Goal: Task Accomplishment & Management: Use online tool/utility

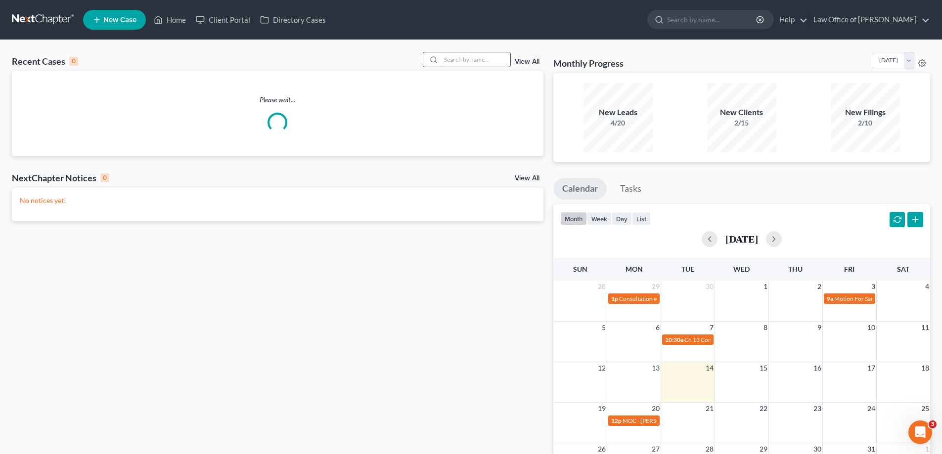
click at [474, 58] on input "search" at bounding box center [475, 59] width 69 height 14
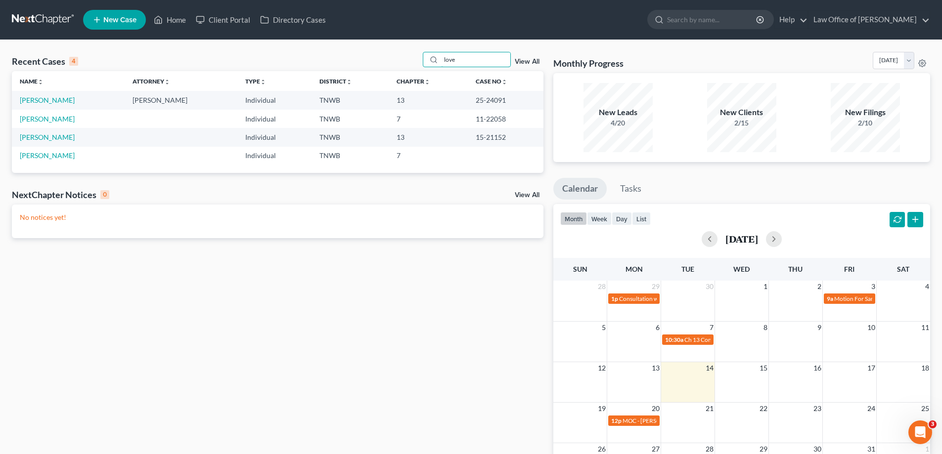
type input "love"
click at [47, 102] on link "[PERSON_NAME]" at bounding box center [47, 100] width 55 height 8
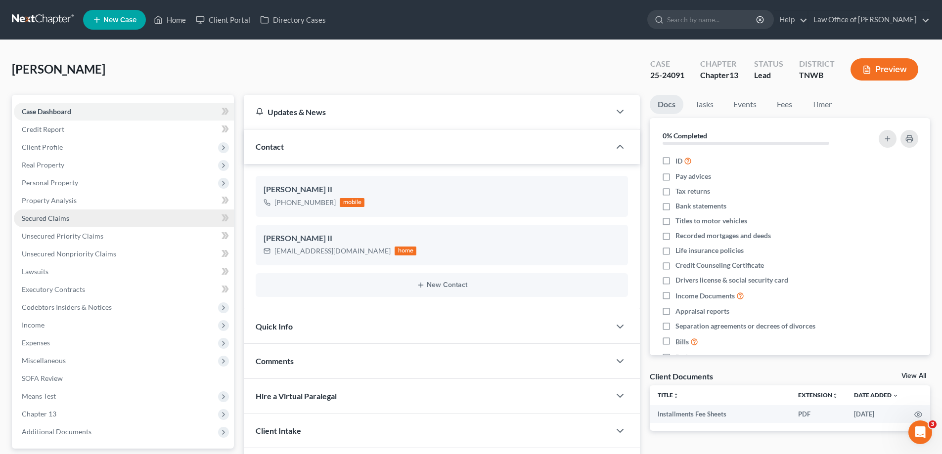
click at [63, 223] on link "Secured Claims" at bounding box center [124, 219] width 220 height 18
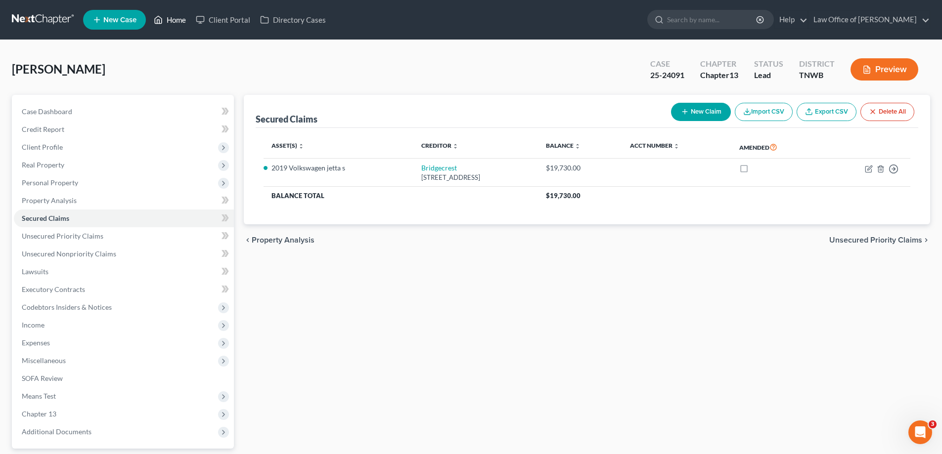
click at [179, 20] on link "Home" at bounding box center [170, 20] width 42 height 18
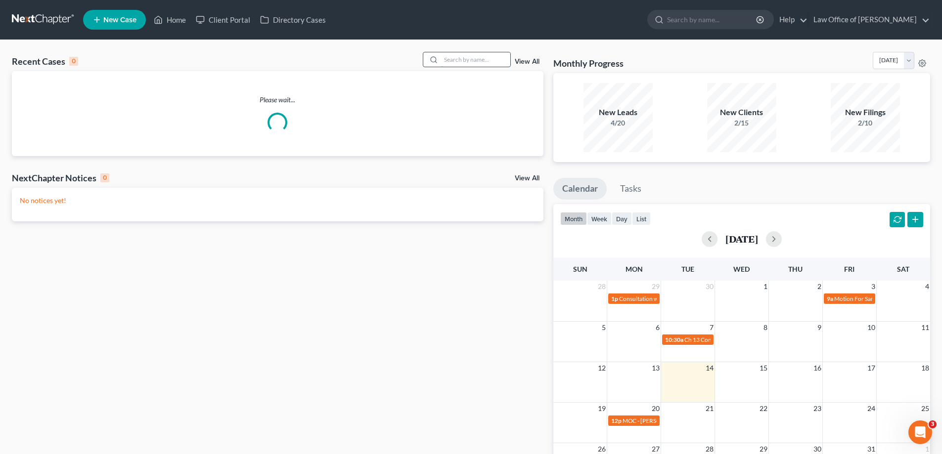
click at [493, 59] on input "search" at bounding box center [475, 59] width 69 height 14
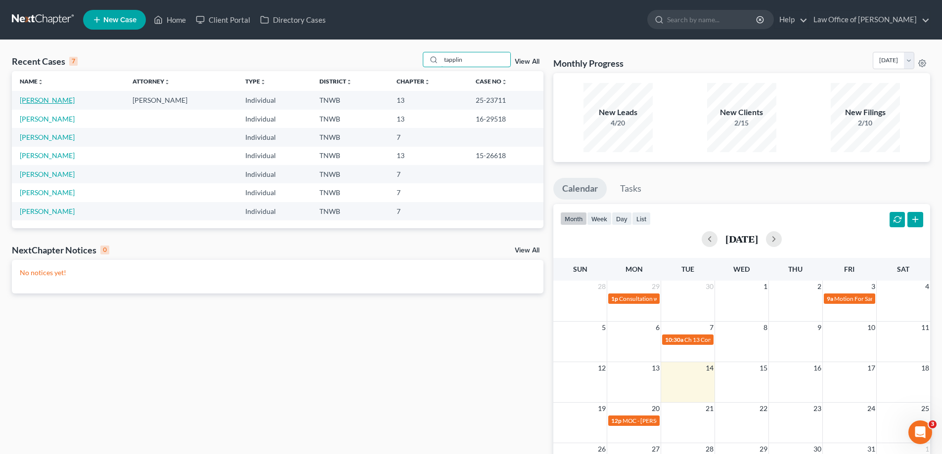
type input "tapplin"
click at [53, 102] on link "[PERSON_NAME]" at bounding box center [47, 100] width 55 height 8
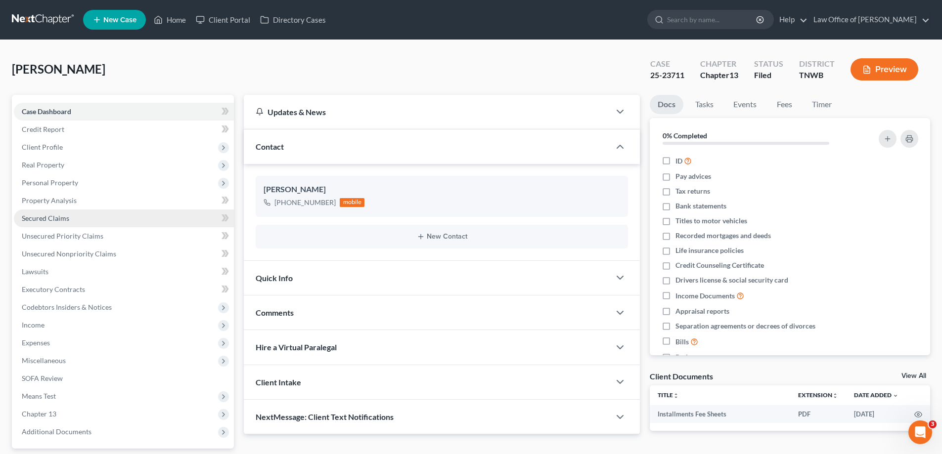
click at [68, 215] on span "Secured Claims" at bounding box center [45, 218] width 47 height 8
